Goal: Communication & Community: Connect with others

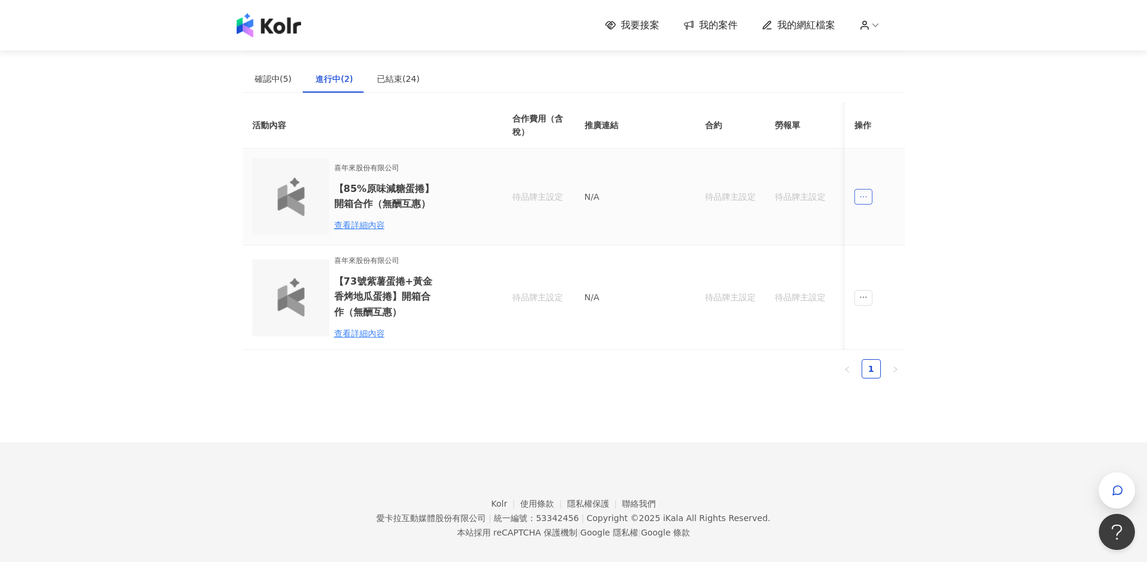
click at [865, 200] on icon "ellipsis" at bounding box center [863, 197] width 8 height 8
click at [893, 241] on li "傳訊" at bounding box center [885, 251] width 57 height 24
click at [941, 244] on div "我要接案 我的案件 我的網紅檔案 建議執行流程 確認中(5) 進行中(2) 已結束(24) 邀請中 報名中 活動內容 合作金額 合作方式 邀請發送時間 邀請狀…" at bounding box center [573, 288] width 1147 height 576
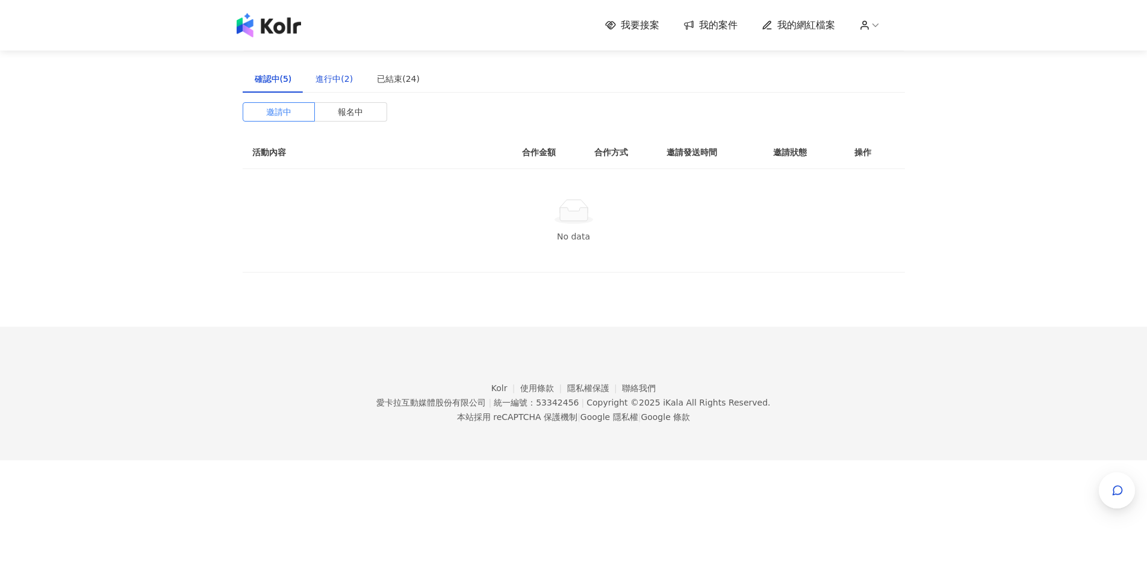
click at [327, 76] on div "進行中(2)" at bounding box center [333, 78] width 37 height 13
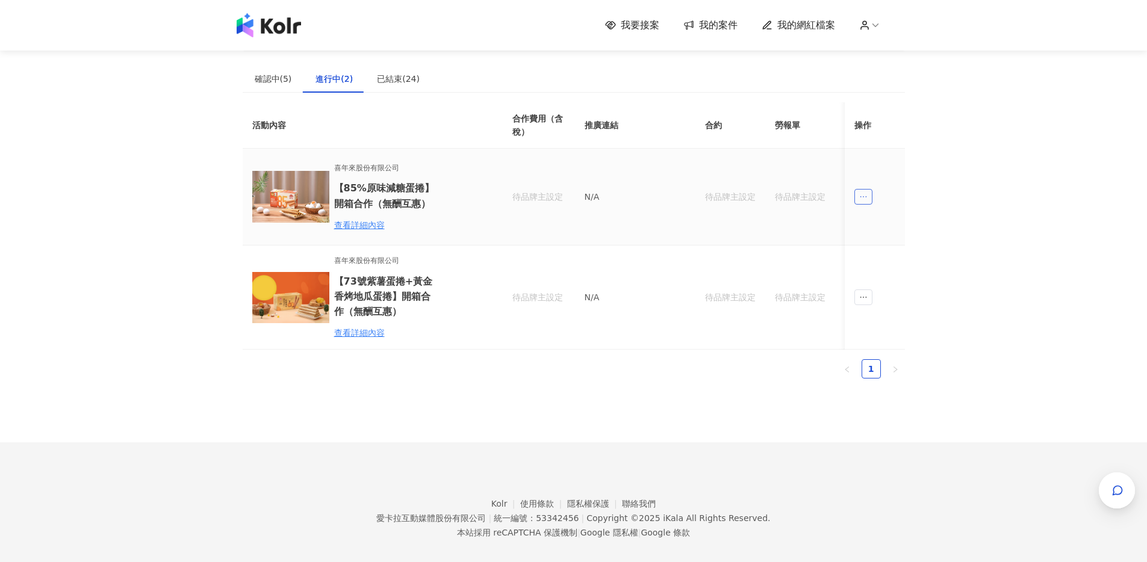
click at [862, 191] on span "ellipsis" at bounding box center [863, 197] width 18 height 16
click at [882, 245] on div "傳訊" at bounding box center [885, 250] width 42 height 13
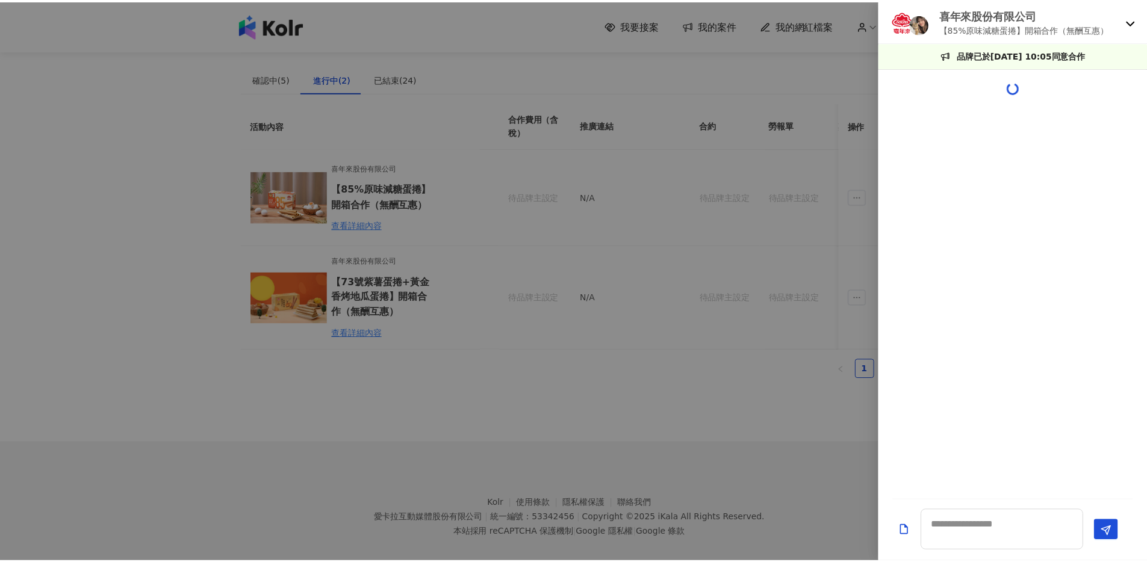
scroll to position [426, 0]
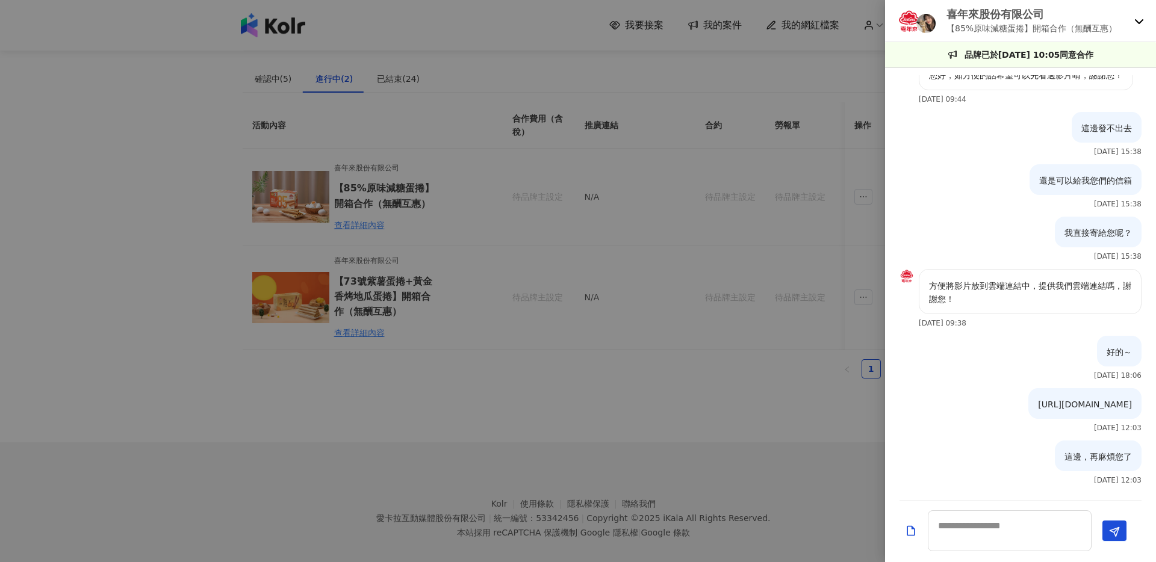
click at [569, 421] on div at bounding box center [578, 281] width 1156 height 562
